Goal: Task Accomplishment & Management: Manage account settings

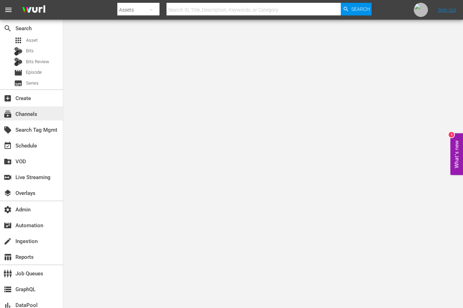
click at [37, 109] on div "subscriptions Channels" at bounding box center [31, 113] width 63 height 14
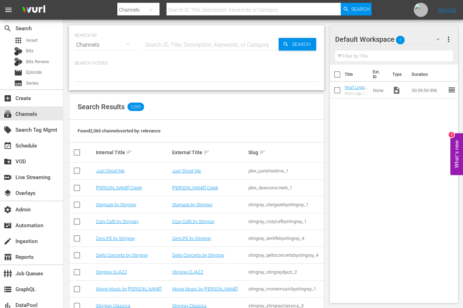
click at [186, 46] on input "text" at bounding box center [210, 45] width 135 height 17
paste input "amc_networks_bridezillas_1"
type input "amc_networks_bridezillas_1"
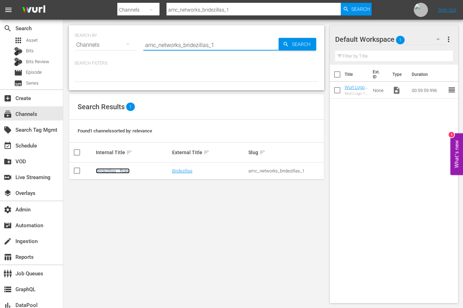
click at [107, 168] on link "Bridezillas - Roku" at bounding box center [113, 170] width 34 height 5
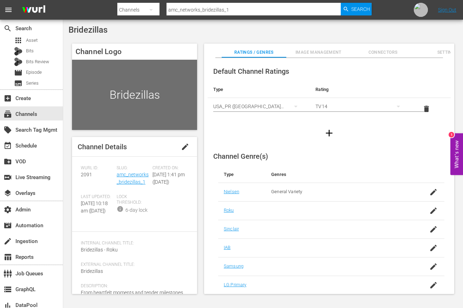
click at [310, 51] on span "Image Management" at bounding box center [318, 52] width 65 height 7
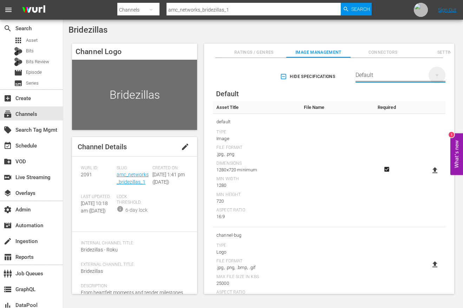
click at [436, 74] on icon "button" at bounding box center [437, 75] width 4 height 2
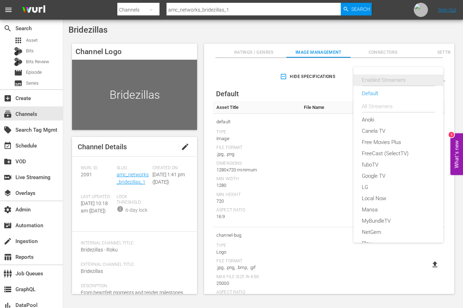
click at [436, 74] on div "Enabled Streamers" at bounding box center [398, 80] width 90 height 12
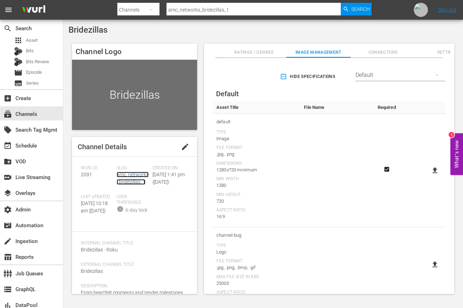
click at [126, 175] on link "amc_networks_bridezillas_1" at bounding box center [133, 178] width 32 height 13
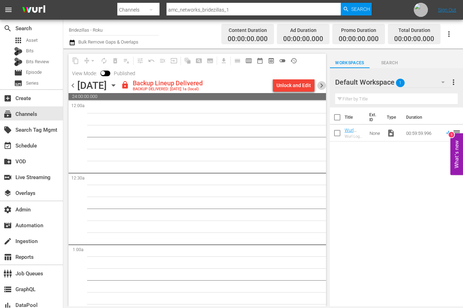
click at [321, 85] on span "chevron_right" at bounding box center [321, 85] width 9 height 9
click at [73, 86] on span "chevron_left" at bounding box center [72, 85] width 9 height 9
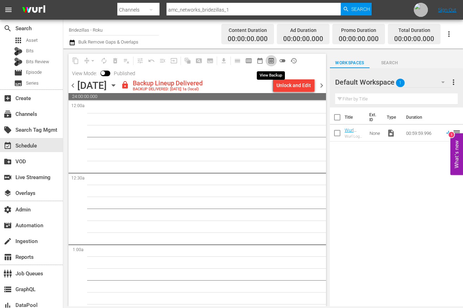
click at [269, 60] on span "preview_outlined" at bounding box center [271, 60] width 7 height 7
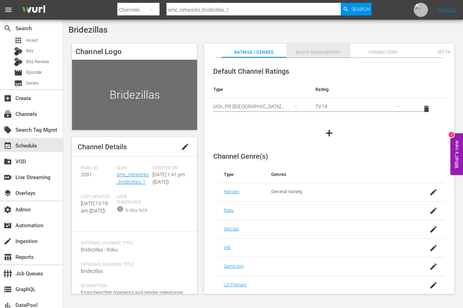
click at [319, 53] on span "Image Management" at bounding box center [318, 52] width 65 height 7
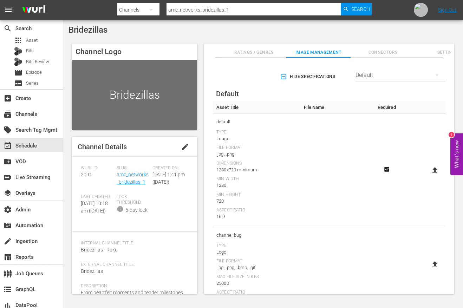
scroll to position [181, 0]
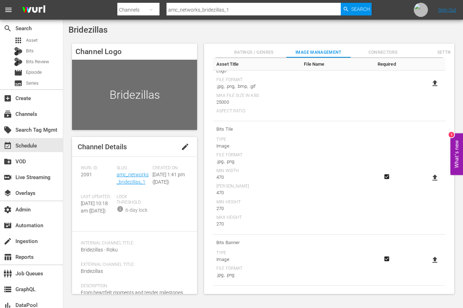
click at [385, 177] on icon "Required" at bounding box center [386, 176] width 5 height 5
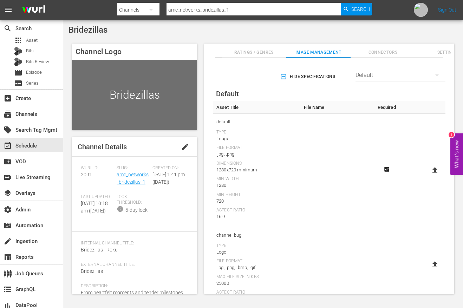
click at [431, 172] on icon at bounding box center [434, 170] width 8 height 8
click at [428, 176] on input "file" at bounding box center [428, 176] width 0 height 0
type input "C:\fakepath\Roku_Wetv_BZ_Black_Horiz_1920x1080 Bill Watts.png"
click at [118, 83] on div "Bridezillas" at bounding box center [134, 95] width 125 height 70
click at [258, 54] on span "Ratings / Genres" at bounding box center [254, 52] width 65 height 7
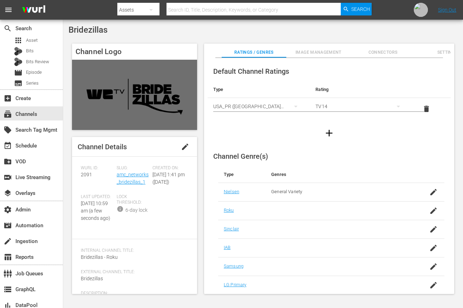
click at [321, 49] on span "Image Management" at bounding box center [318, 52] width 65 height 7
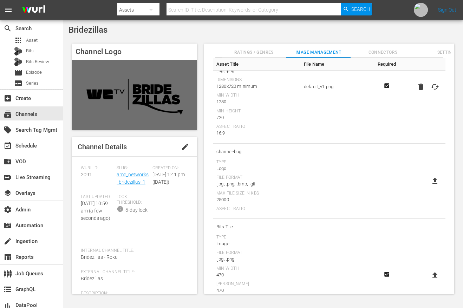
scroll to position [181, 0]
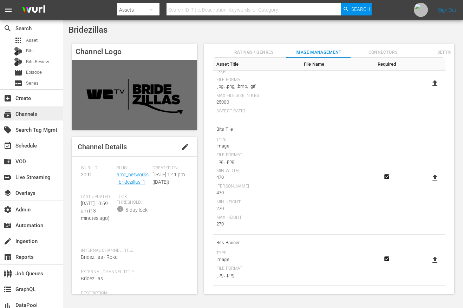
click at [18, 116] on div "subscriptions Channels" at bounding box center [19, 113] width 39 height 6
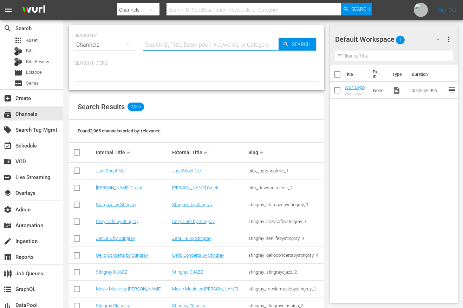
click at [172, 49] on input "text" at bounding box center [210, 45] width 135 height 17
paste input "amc_networks_braxtonfamilyvalueswetv_1"
type input "amc_networks_braxtonfamilyvalueswetv_1"
click at [297, 44] on span "Search" at bounding box center [302, 44] width 27 height 13
type input "amc_networks_braxtonfamilyvalueswetv_1"
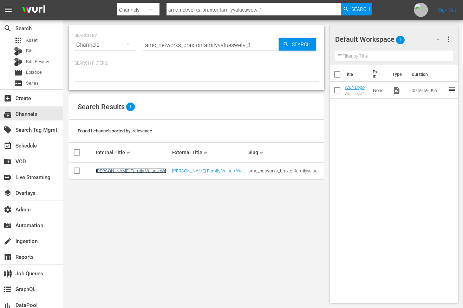
click at [145, 171] on link "Braxton Family Values We TV - Roku" at bounding box center [131, 173] width 71 height 11
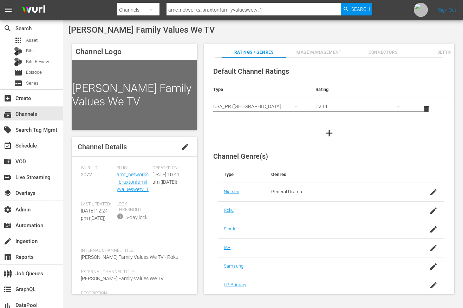
click at [335, 49] on span "Image Management" at bounding box center [318, 52] width 65 height 7
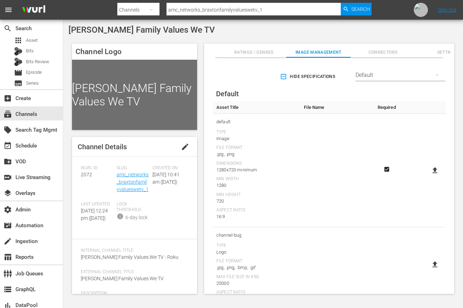
click at [435, 172] on icon at bounding box center [434, 170] width 8 height 8
click at [428, 176] on input "file" at bounding box center [428, 176] width 0 height 0
click at [432, 171] on icon at bounding box center [434, 170] width 5 height 6
click at [428, 176] on input "file" at bounding box center [428, 176] width 0 height 0
type input "C:\fakepath\Roku_Wetv_BFV_Black_Horiz_1920x1080 Bill Watts (1).png"
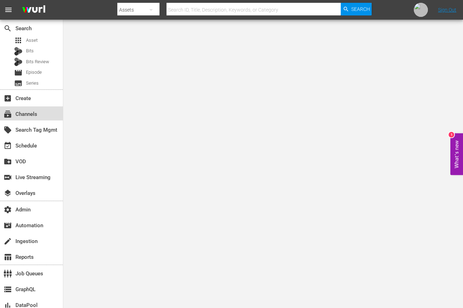
click at [27, 116] on div "subscriptions Channels" at bounding box center [19, 113] width 39 height 6
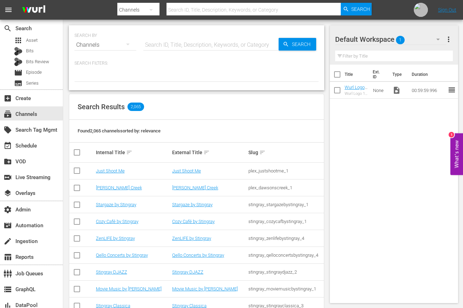
click at [189, 48] on input "text" at bounding box center [210, 45] width 135 height 17
paste input "Adventure Earth"
type input "Adventure Earth"
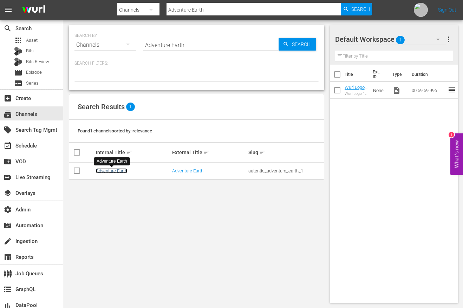
click at [103, 171] on link "Adventure Earth" at bounding box center [111, 170] width 31 height 5
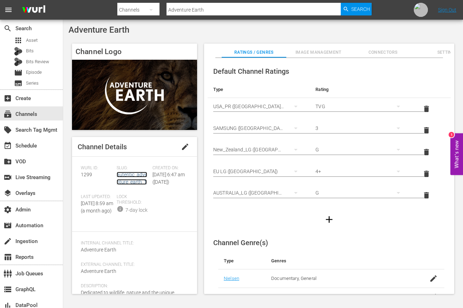
click at [126, 176] on link "autentic_adventure_earth_1" at bounding box center [132, 178] width 31 height 13
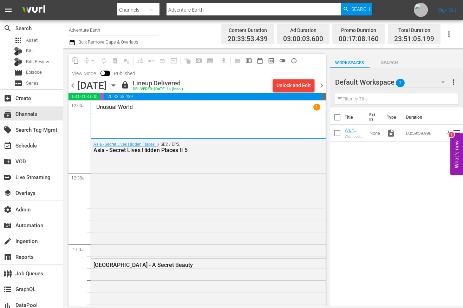
click at [321, 87] on span "chevron_right" at bounding box center [321, 85] width 9 height 9
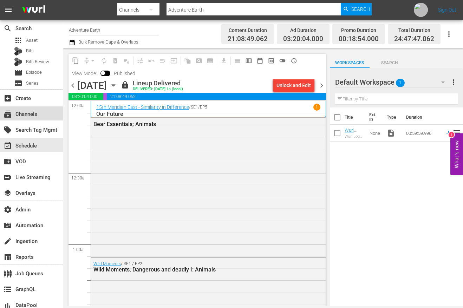
click at [24, 113] on div "subscriptions Channels" at bounding box center [19, 113] width 39 height 6
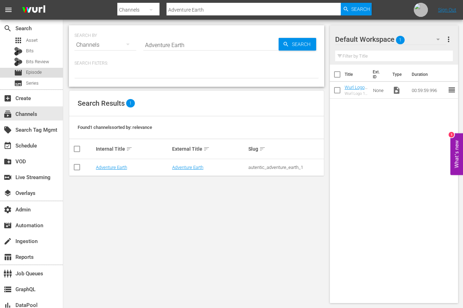
click at [39, 72] on span "Episode" at bounding box center [34, 72] width 16 height 7
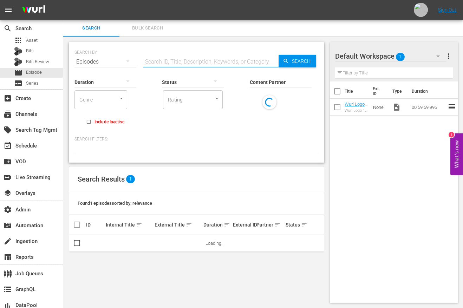
click at [169, 56] on input "text" at bounding box center [210, 61] width 135 height 17
paste input "Adventure Earth"
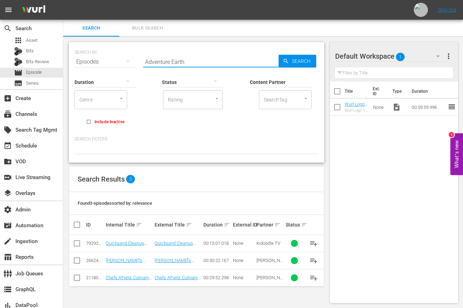
click at [164, 65] on div "Status" at bounding box center [193, 77] width 62 height 25
click at [172, 60] on input "Adventure Earth" at bounding box center [210, 61] width 135 height 17
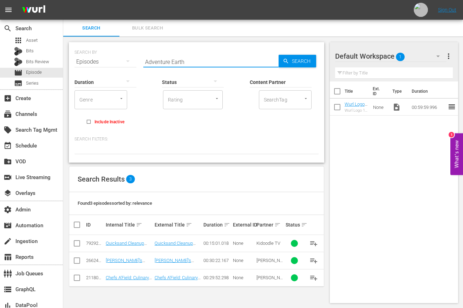
paste input "64080846"
type input "64080846"
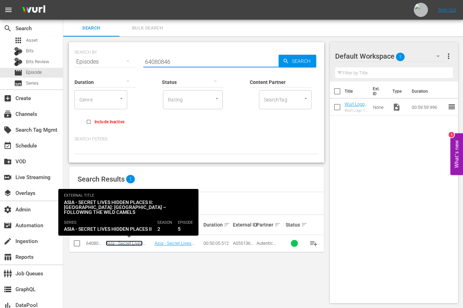
click at [127, 242] on link "Asia - Secret Lives Hidden Places II 5" at bounding box center [124, 245] width 37 height 11
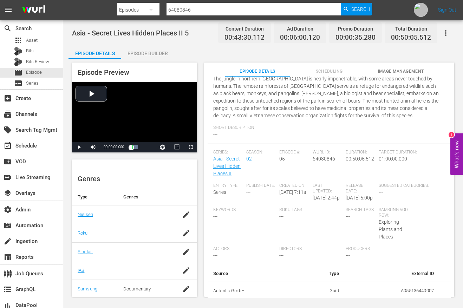
scroll to position [114, 0]
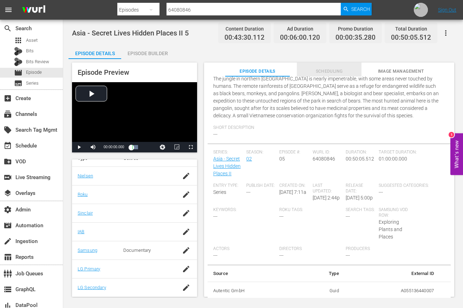
click at [335, 70] on span "Scheduling" at bounding box center [329, 71] width 65 height 7
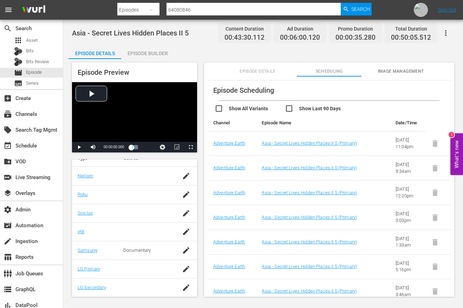
scroll to position [84, 0]
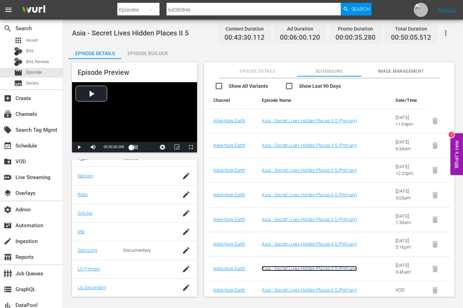
click at [324, 268] on link "Asia - Secret Lives Hidden Places II 5 (Primary)" at bounding box center [309, 268] width 95 height 5
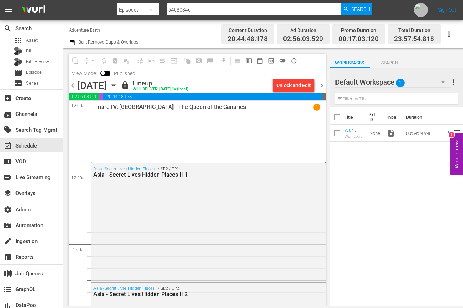
click at [299, 87] on div "Unlock and Edit" at bounding box center [293, 85] width 34 height 13
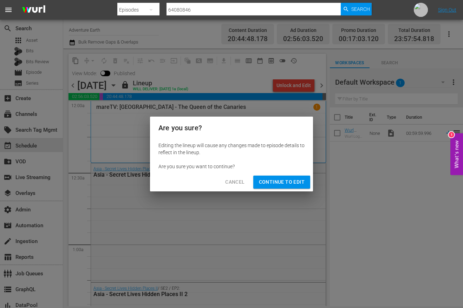
click at [234, 183] on span "Cancel" at bounding box center [234, 182] width 19 height 9
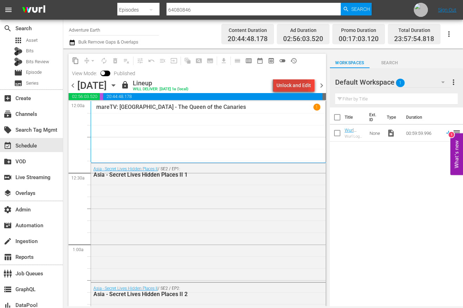
click at [290, 87] on div "Unlock and Edit" at bounding box center [293, 85] width 34 height 13
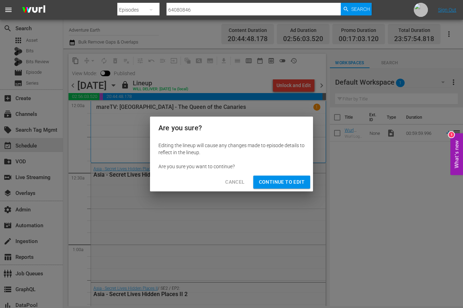
click at [283, 182] on span "Continue to Edit" at bounding box center [282, 182] width 46 height 9
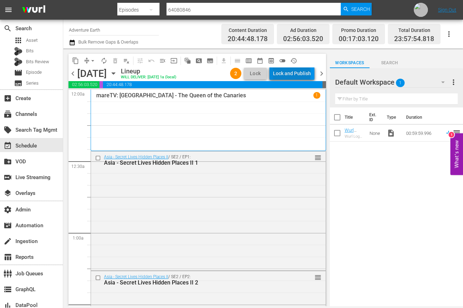
click at [293, 74] on div "Lock and Publish" at bounding box center [292, 73] width 38 height 13
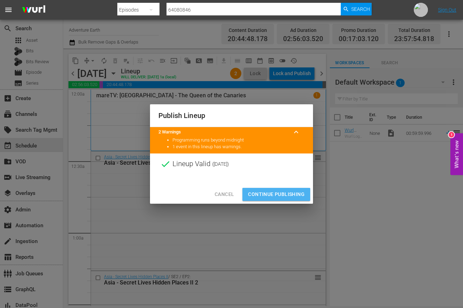
click at [275, 196] on span "Continue Publishing" at bounding box center [276, 194] width 57 height 9
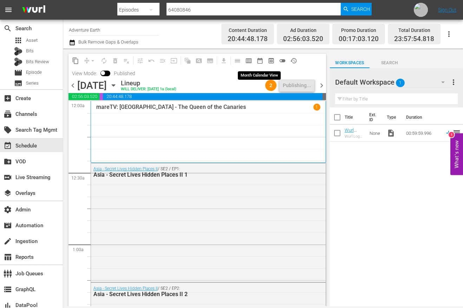
click at [259, 63] on span "date_range_outlined" at bounding box center [259, 60] width 7 height 7
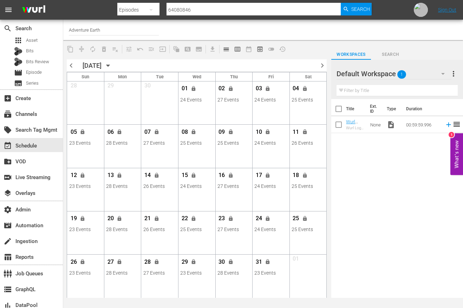
click at [217, 9] on input "64080846" at bounding box center [253, 9] width 174 height 17
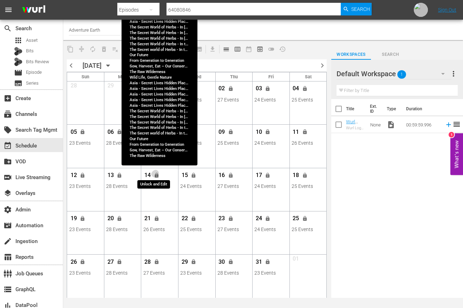
click at [157, 175] on span "lock" at bounding box center [157, 175] width 6 height 6
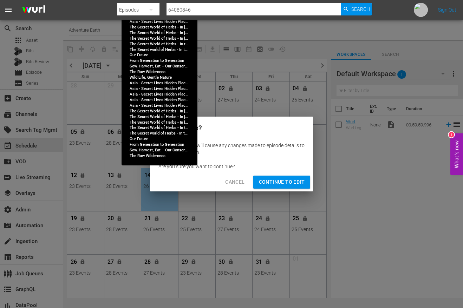
click at [284, 183] on span "Continue to Edit" at bounding box center [282, 182] width 46 height 9
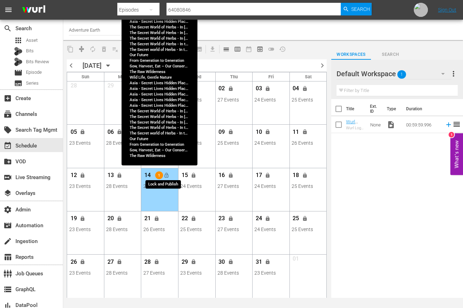
click at [166, 176] on span "lock_open" at bounding box center [167, 175] width 6 height 6
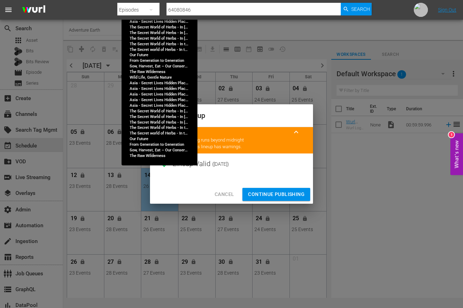
click at [271, 195] on span "Continue Publishing" at bounding box center [276, 194] width 57 height 9
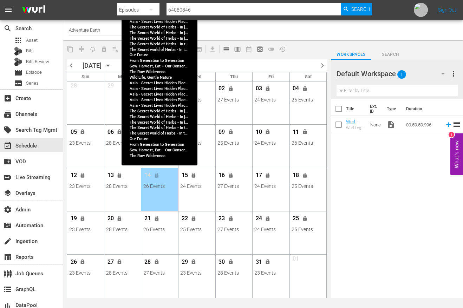
click at [380, 224] on div "Title Ext. ID Type Duration Wurl Logo 1 hr Wurl Logo 1 hr None video_file 00:59…" at bounding box center [397, 199] width 132 height 200
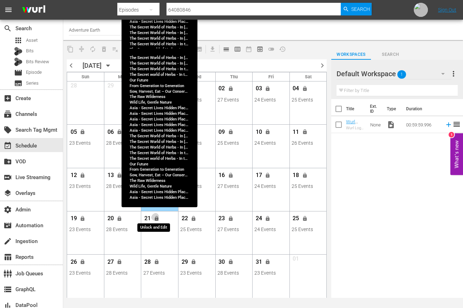
click at [157, 219] on span "lock" at bounding box center [157, 219] width 6 height 6
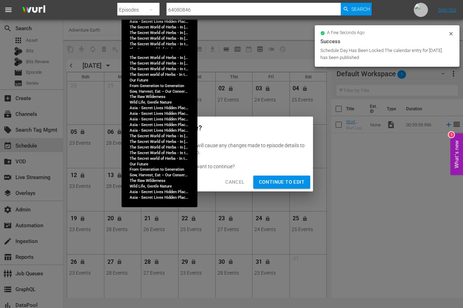
click at [289, 183] on span "Continue to Edit" at bounding box center [282, 182] width 46 height 9
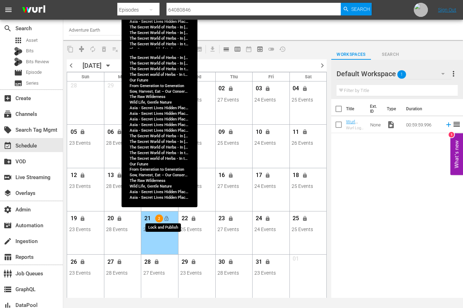
click at [165, 218] on span "lock_open" at bounding box center [167, 219] width 6 height 6
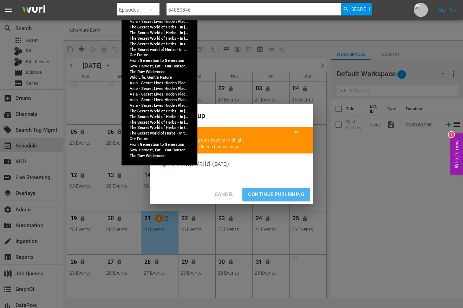
click at [268, 194] on span "Continue Publishing" at bounding box center [276, 194] width 57 height 9
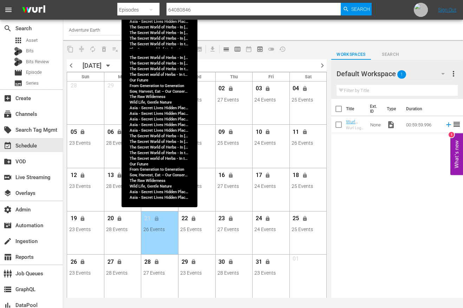
click at [382, 236] on div "Title Ext. ID Type Duration Wurl Logo 1 hr Wurl Logo 1 hr None video_file 00:59…" at bounding box center [397, 199] width 132 height 200
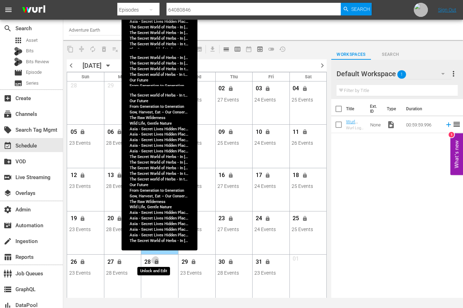
click at [157, 261] on span "lock" at bounding box center [157, 262] width 6 height 6
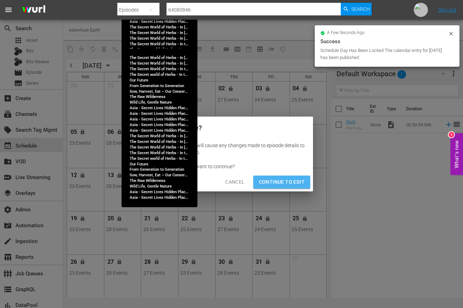
click at [288, 183] on span "Continue to Edit" at bounding box center [282, 182] width 46 height 9
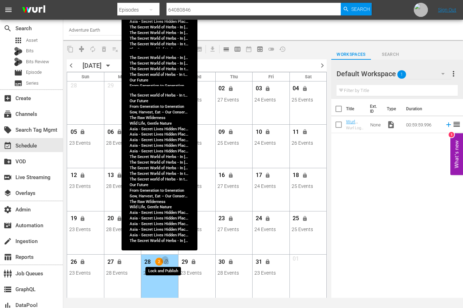
click at [166, 262] on span "lock_open" at bounding box center [167, 262] width 6 height 6
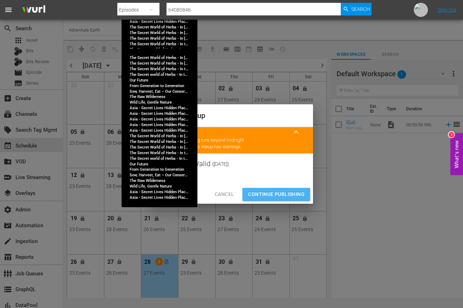
click at [280, 192] on span "Continue Publishing" at bounding box center [276, 194] width 57 height 9
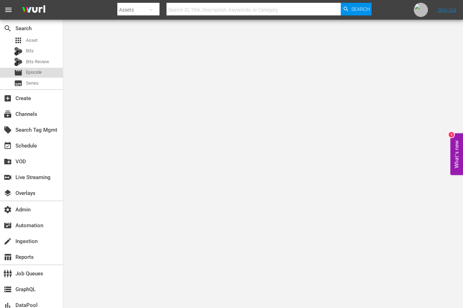
click at [42, 74] on div "movie Episode" at bounding box center [31, 73] width 63 height 10
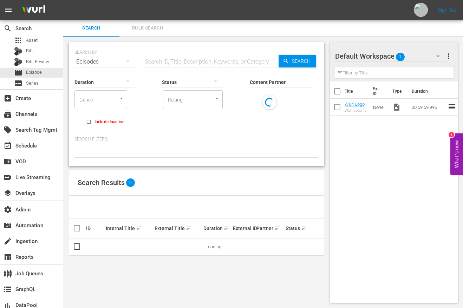
click at [194, 63] on input "text" at bounding box center [210, 61] width 135 height 17
paste input "64080846"
type input "64080846"
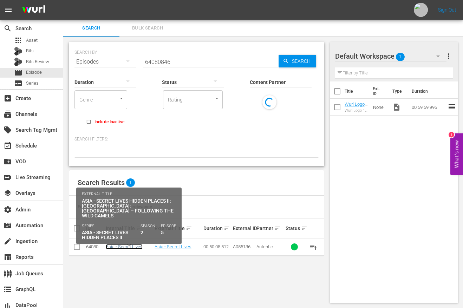
click at [129, 248] on link "Asia - Secret Lives Hidden Places II 5" at bounding box center [124, 249] width 37 height 11
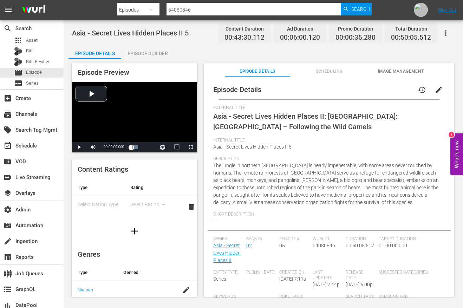
click at [337, 72] on span "Scheduling" at bounding box center [329, 71] width 65 height 7
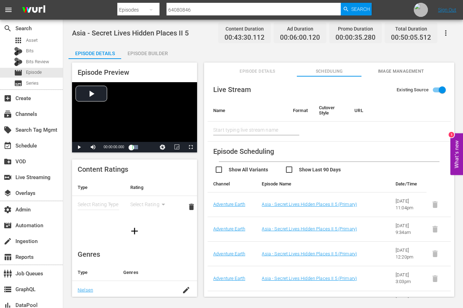
scroll to position [84, 0]
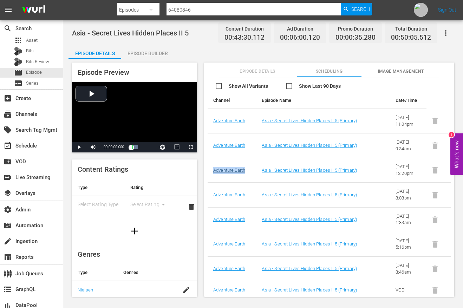
drag, startPoint x: 251, startPoint y: 172, endPoint x: 214, endPoint y: 172, distance: 37.6
click at [213, 172] on td "Adventure Earth" at bounding box center [231, 170] width 48 height 25
copy link "Adventure Earth"
click at [33, 161] on div "create_new_folder VOD" at bounding box center [19, 160] width 39 height 6
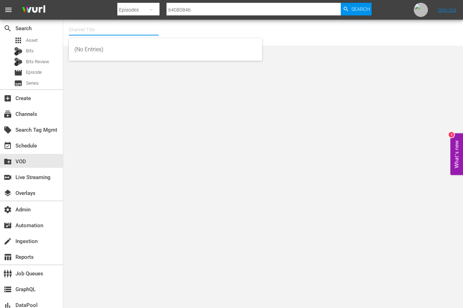
click at [134, 29] on input "text" at bounding box center [114, 29] width 90 height 17
paste input "Adventure Earth"
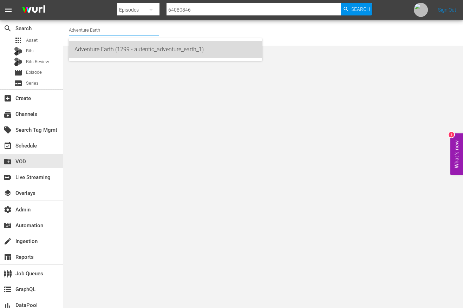
click at [136, 52] on div "Adventure Earth (1299 - autentic_adventure_earth_1)" at bounding box center [165, 49] width 182 height 17
type input "Adventure Earth (1299 - autentic_adventure_earth_1)"
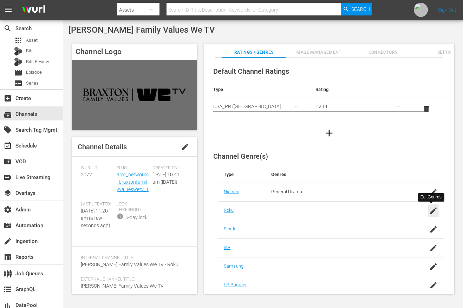
click at [430, 213] on icon "button" at bounding box center [433, 210] width 6 height 6
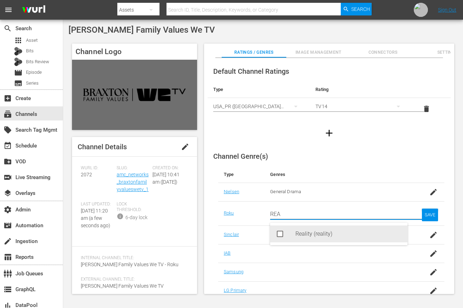
click at [307, 234] on div "Reality (reality)" at bounding box center [348, 233] width 106 height 17
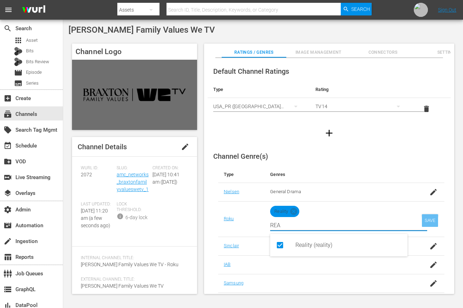
type input "REA"
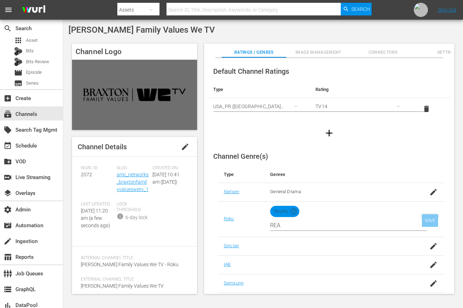
click at [425, 218] on div "SAVE" at bounding box center [430, 220] width 16 height 13
click at [206, 11] on input "text" at bounding box center [253, 9] width 174 height 17
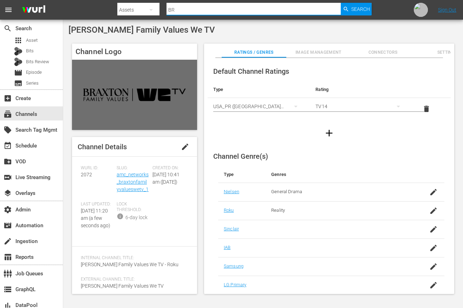
type input "B"
click at [148, 4] on button "button" at bounding box center [151, 9] width 17 height 17
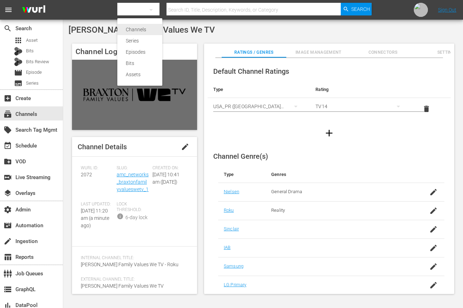
click at [145, 29] on div "Channels" at bounding box center [140, 29] width 28 height 11
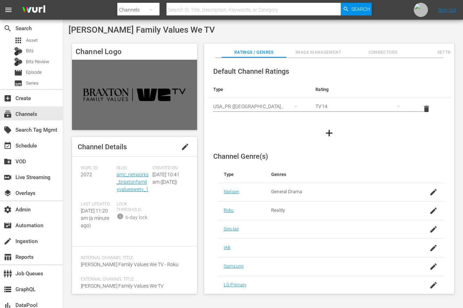
click at [204, 12] on div "Channels Series Episodes Bits Assets" at bounding box center [231, 154] width 463 height 308
click at [205, 11] on input "text" at bounding box center [253, 9] width 174 height 17
type input "Bridezilla"
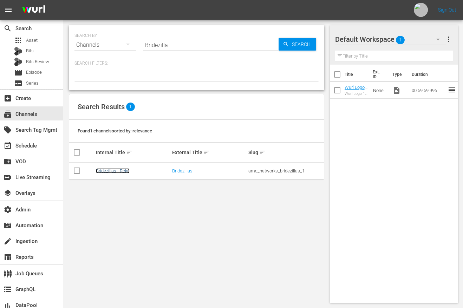
click at [124, 171] on link "Bridezillas - Roku" at bounding box center [113, 170] width 34 height 5
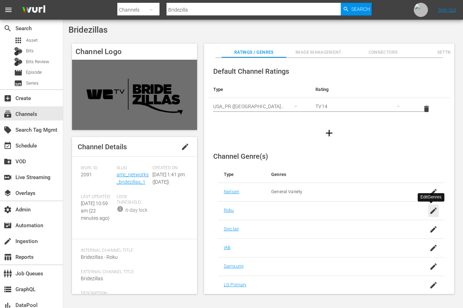
click at [433, 208] on icon "button" at bounding box center [433, 210] width 6 height 6
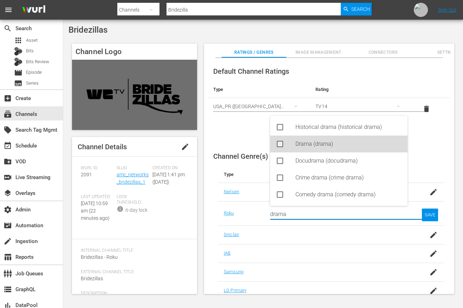
click at [292, 144] on div "Drama (drama)" at bounding box center [338, 144] width 137 height 17
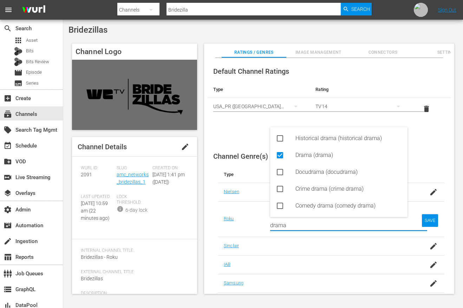
type input "drama"
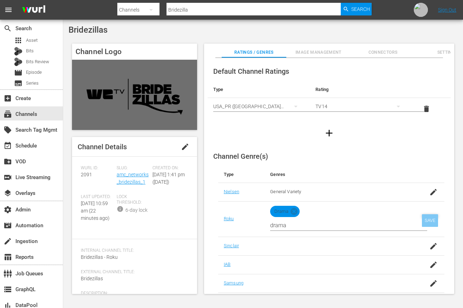
click at [429, 217] on div "SAVE" at bounding box center [430, 220] width 16 height 13
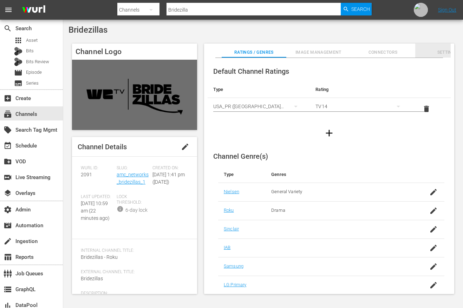
click at [440, 49] on span "Settings" at bounding box center [447, 52] width 65 height 7
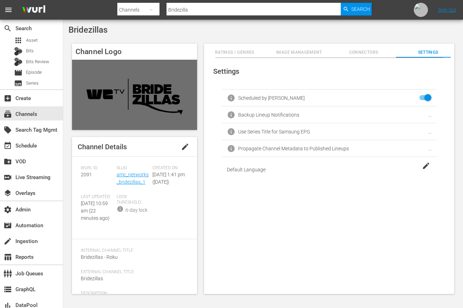
scroll to position [0, 29]
click at [221, 53] on span "Ratings / Genres" at bounding box center [225, 52] width 65 height 7
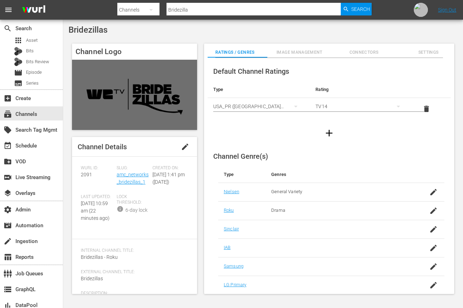
scroll to position [0, 14]
click at [186, 12] on input "Bridezilla" at bounding box center [253, 9] width 174 height 17
click at [186, 13] on input "Bridezilla" at bounding box center [253, 9] width 174 height 17
type input "[PERSON_NAME]"
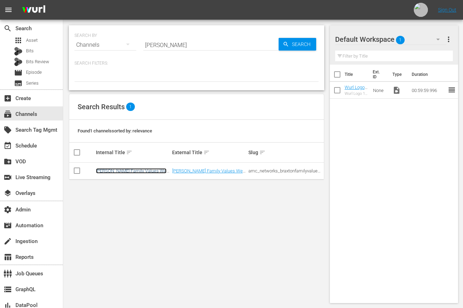
click at [116, 170] on link "[PERSON_NAME] Family Values We TV - Roku" at bounding box center [131, 173] width 71 height 11
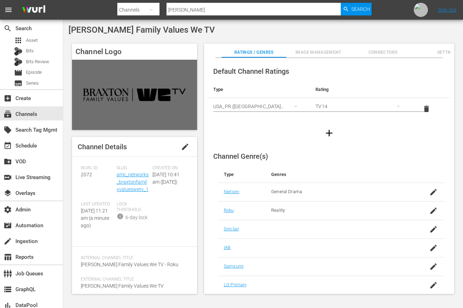
click at [183, 147] on span "edit" at bounding box center [185, 147] width 8 height 8
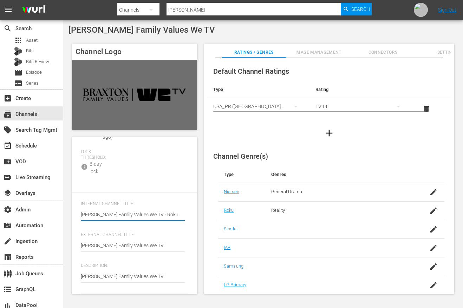
scroll to position [269, 0]
click at [142, 276] on textarea "[PERSON_NAME] Family Values We TV" at bounding box center [133, 277] width 104 height 8
paste textarea "From heartfelt moments and tender milestones to personal triumphs and headline-…"
type textarea "From heartfelt moments and tender milestones to personal triumphs and headline-…"
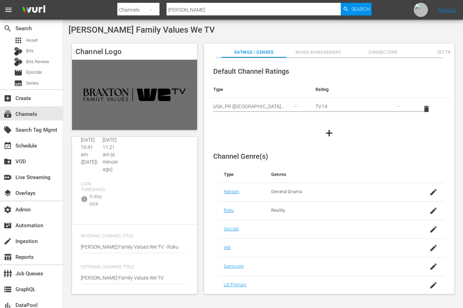
scroll to position [0, 0]
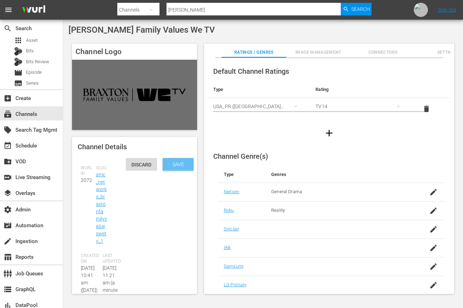
type textarea "From heartfelt moments and tender milestones to personal triumphs and headline-…"
click at [178, 160] on div "Save" at bounding box center [178, 164] width 31 height 13
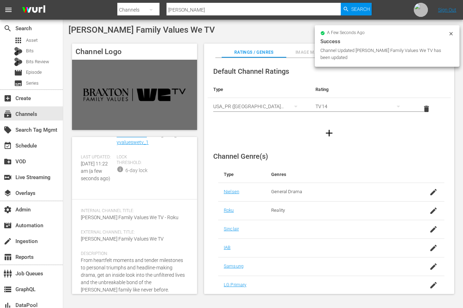
scroll to position [85, 0]
